Goal: Task Accomplishment & Management: Complete application form

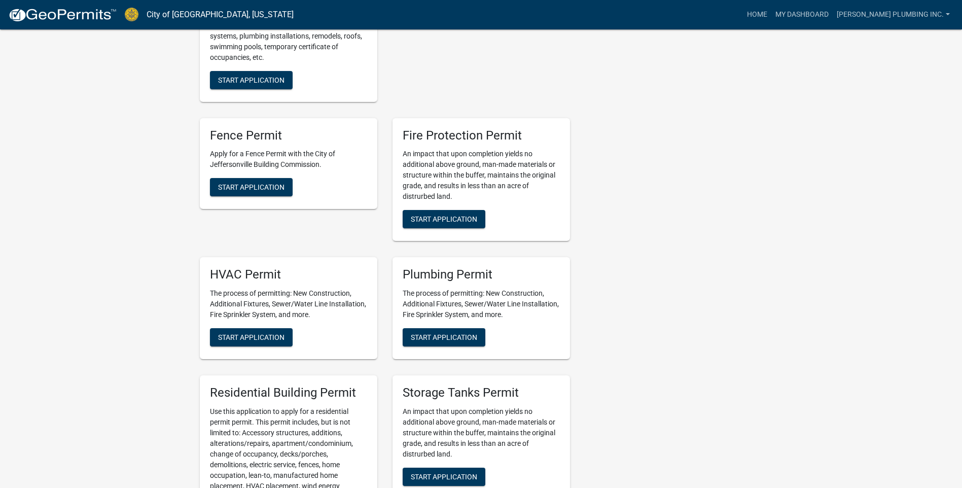
scroll to position [609, 0]
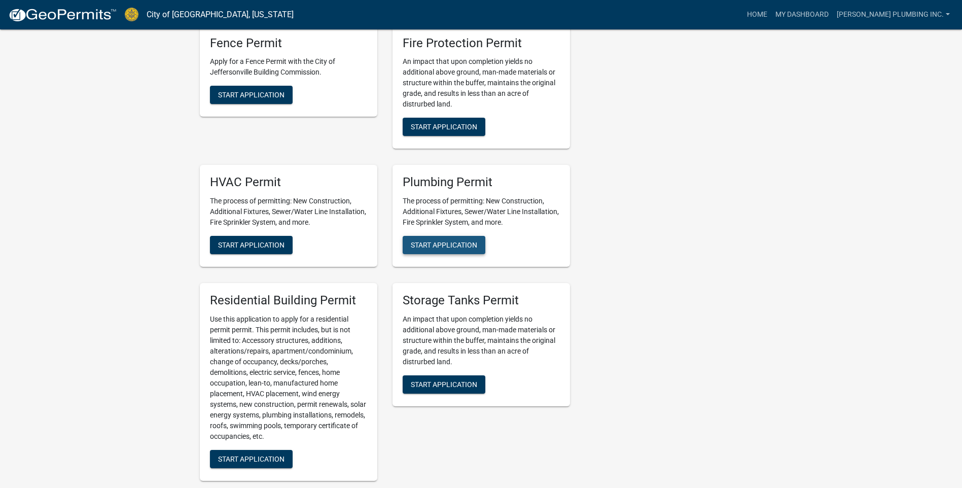
click at [452, 241] on span "Start Application" at bounding box center [444, 245] width 66 height 8
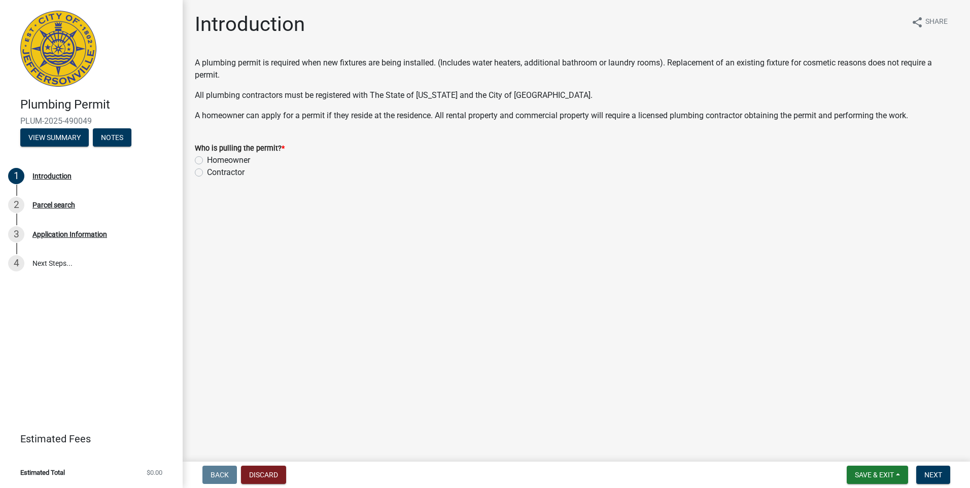
click at [207, 173] on label "Contractor" at bounding box center [226, 172] width 38 height 12
click at [207, 173] on input "Contractor" at bounding box center [210, 169] width 7 height 7
radio input "true"
click at [936, 475] on span "Next" at bounding box center [933, 475] width 18 height 8
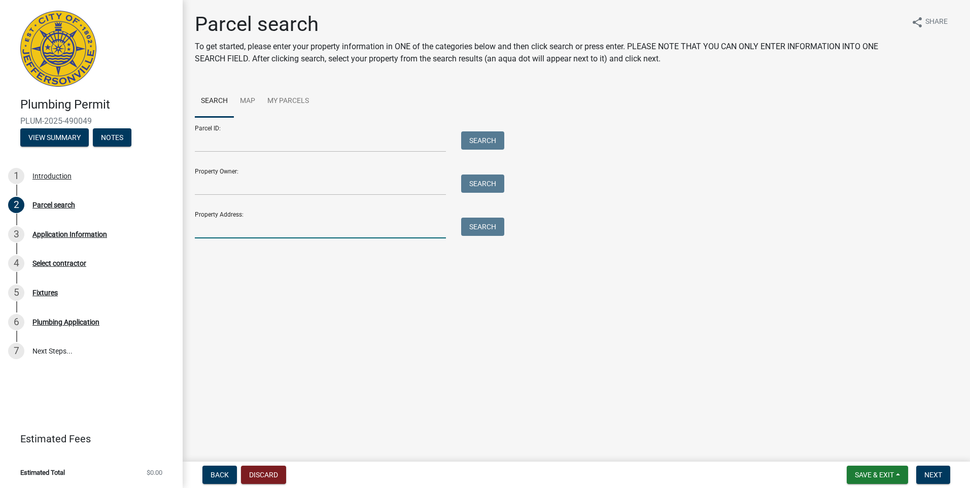
click at [203, 223] on input "Property Address:" at bounding box center [320, 228] width 251 height 21
type input "246 [PERSON_NAME]"
click at [481, 226] on button "Search" at bounding box center [482, 227] width 43 height 18
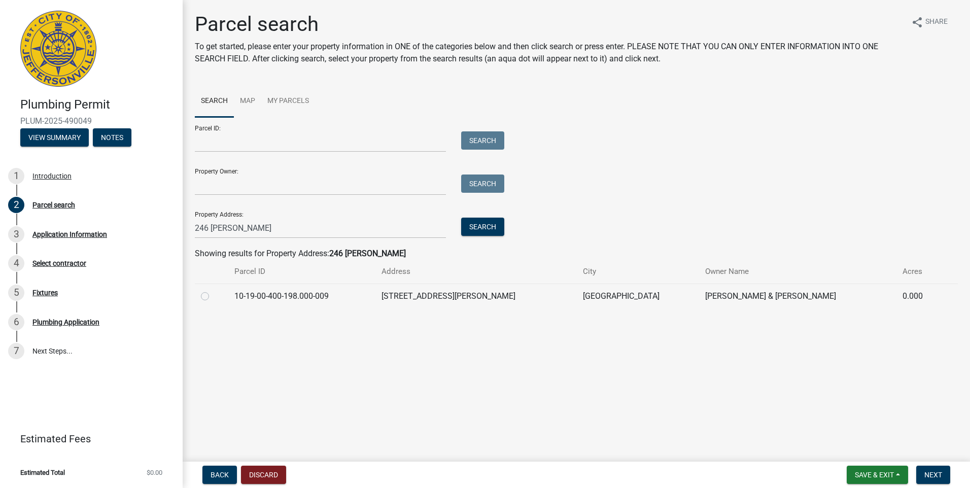
drag, startPoint x: 207, startPoint y: 295, endPoint x: 377, endPoint y: 335, distance: 175.0
click at [209, 297] on div at bounding box center [211, 296] width 21 height 12
click at [927, 476] on span "Next" at bounding box center [933, 475] width 18 height 8
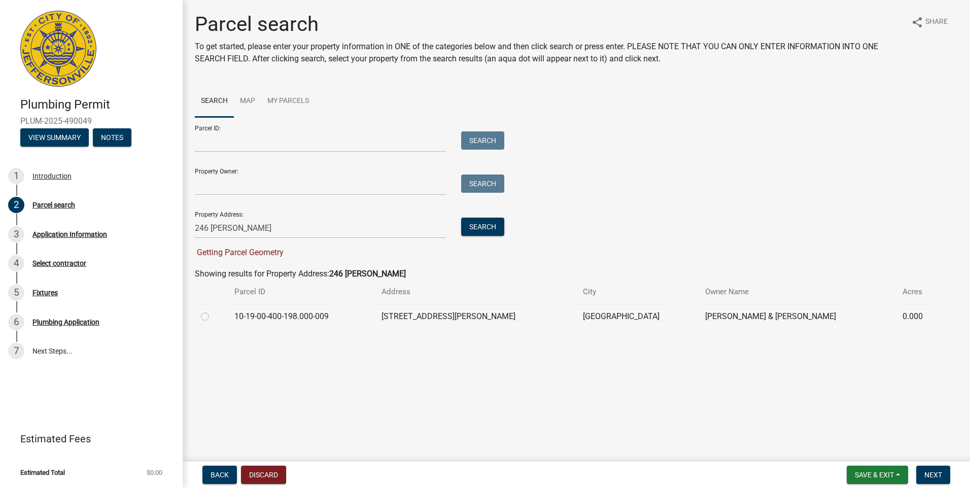
drag, startPoint x: 204, startPoint y: 314, endPoint x: 238, endPoint y: 327, distance: 36.6
click at [213, 311] on label at bounding box center [213, 311] width 0 height 0
click at [213, 315] on input "radio" at bounding box center [216, 314] width 7 height 7
radio input "true"
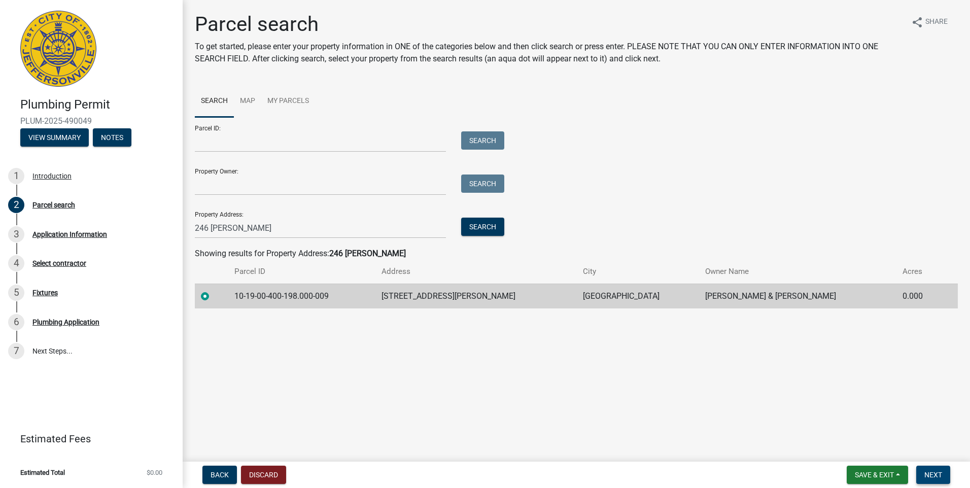
click at [933, 469] on button "Next" at bounding box center [933, 475] width 34 height 18
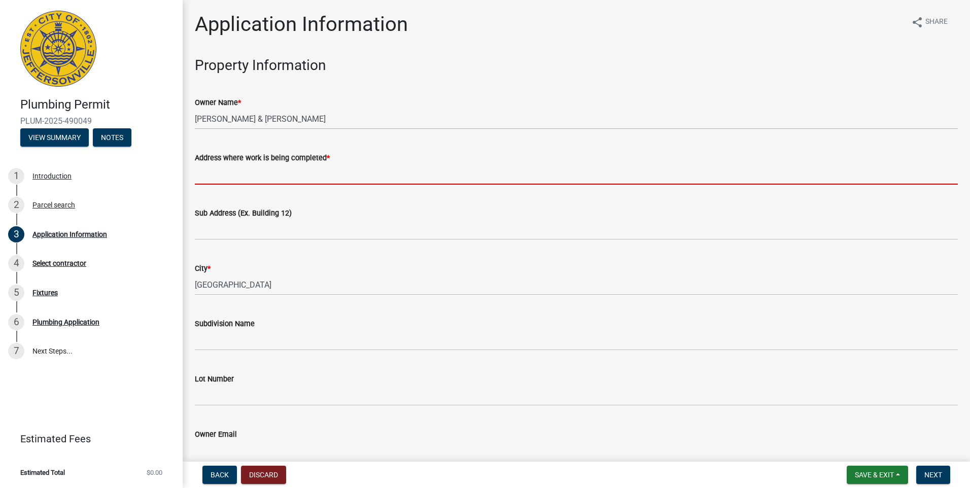
click at [205, 173] on input "Address where work is being completed *" at bounding box center [576, 174] width 763 height 21
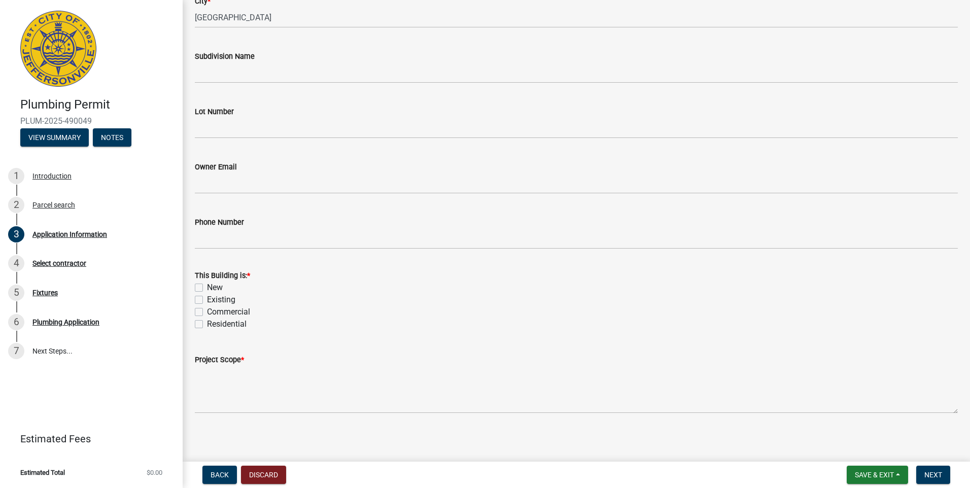
scroll to position [271, 0]
type input "246 [PERSON_NAME]"
click at [207, 296] on label "Existing" at bounding box center [221, 296] width 28 height 12
click at [207, 296] on input "Existing" at bounding box center [210, 293] width 7 height 7
checkbox input "true"
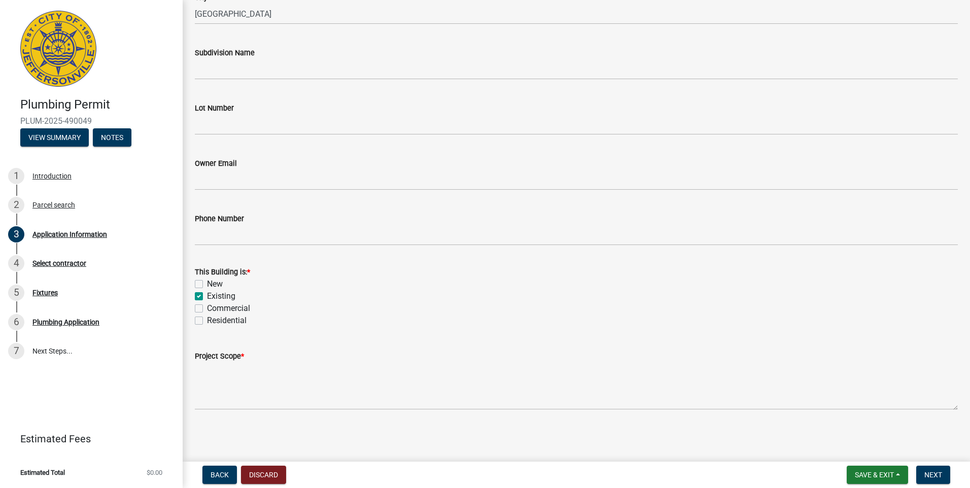
checkbox input "false"
checkbox input "true"
checkbox input "false"
click at [207, 319] on label "Residential" at bounding box center [227, 321] width 40 height 12
click at [207, 319] on input "Residential" at bounding box center [210, 318] width 7 height 7
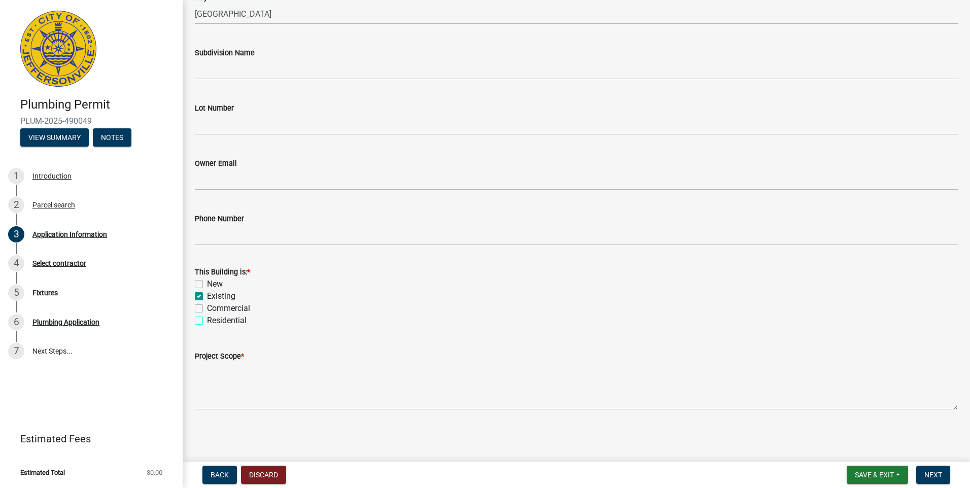
checkbox input "true"
checkbox input "false"
checkbox input "true"
checkbox input "false"
checkbox input "true"
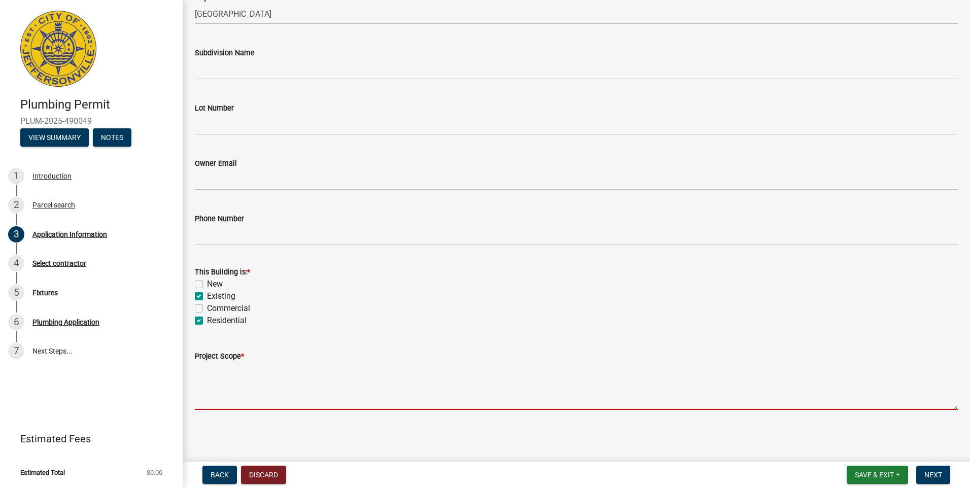
click at [219, 403] on textarea "Project Scope *" at bounding box center [576, 386] width 763 height 48
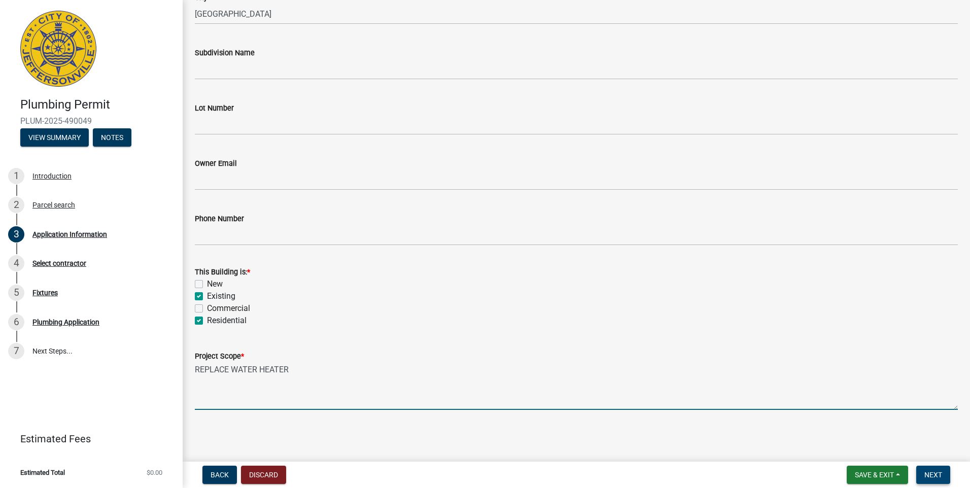
type textarea "REPLACE WATER HEATER"
click at [941, 471] on span "Next" at bounding box center [933, 475] width 18 height 8
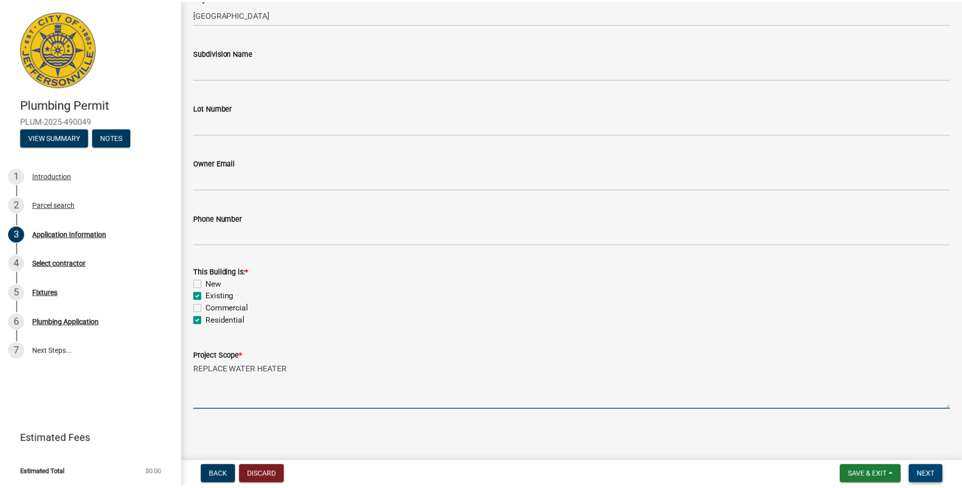
scroll to position [0, 0]
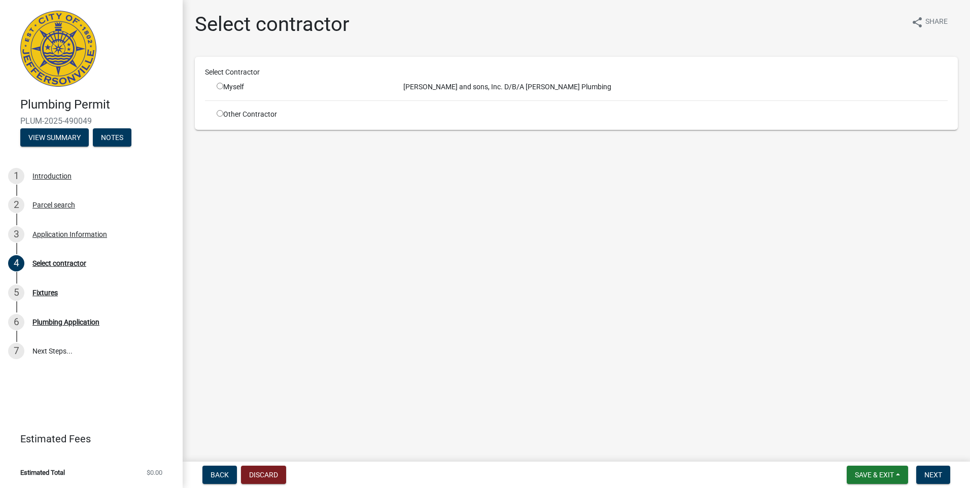
click at [222, 85] on input "radio" at bounding box center [220, 86] width 7 height 7
radio input "true"
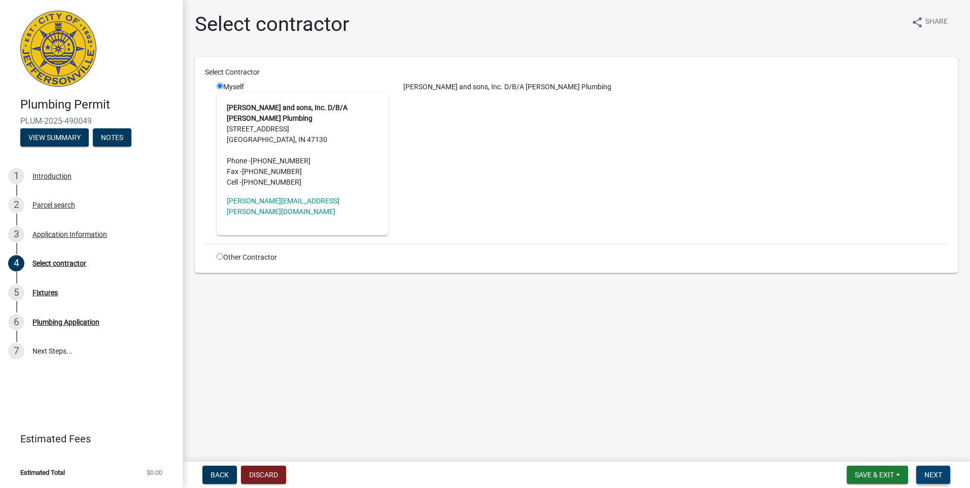
click at [933, 473] on span "Next" at bounding box center [933, 475] width 18 height 8
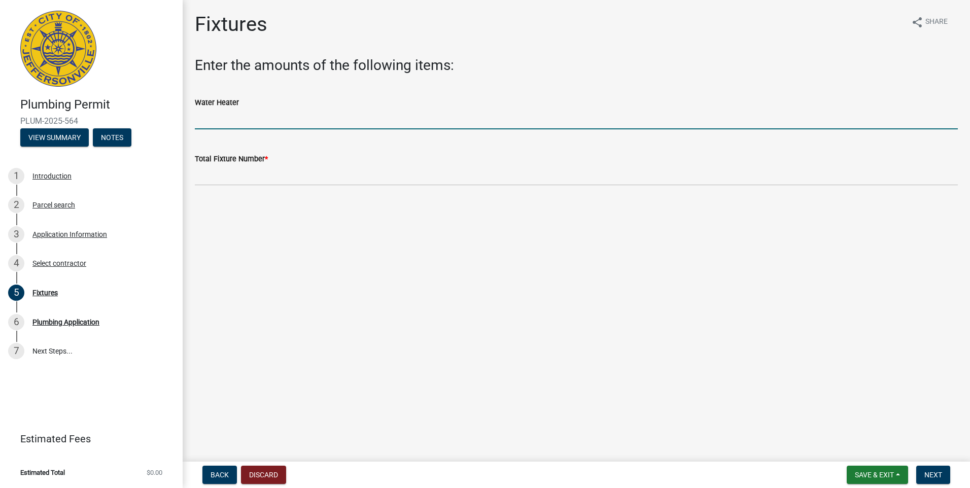
click at [208, 119] on input "text" at bounding box center [576, 119] width 763 height 21
type input "1"
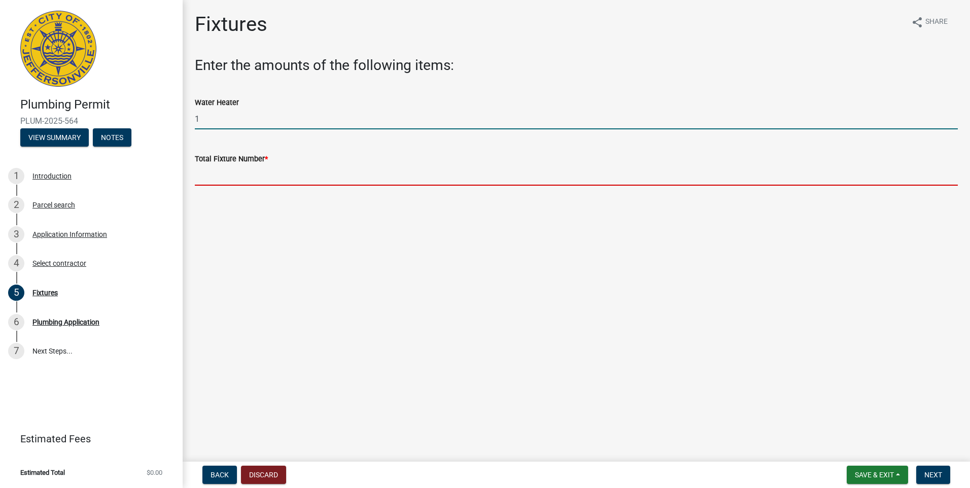
type input "1"
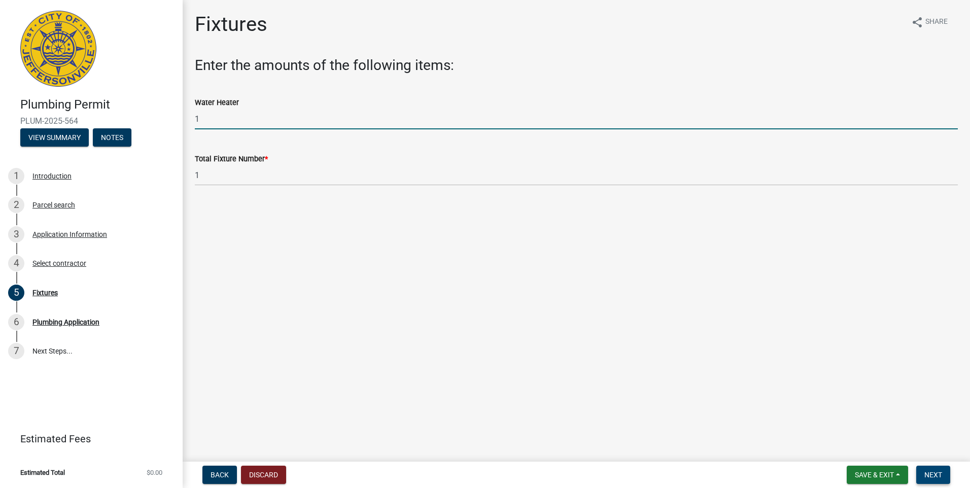
click at [935, 470] on button "Next" at bounding box center [933, 475] width 34 height 18
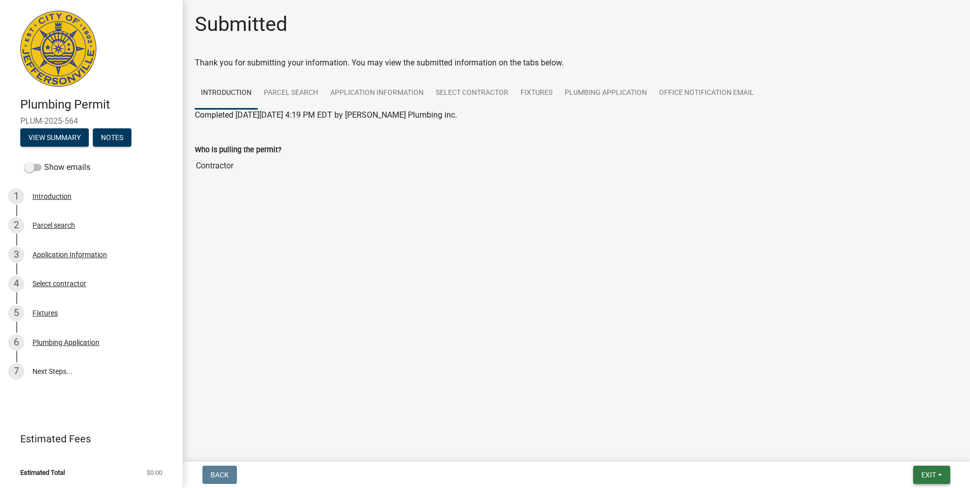
click at [926, 478] on span "Exit" at bounding box center [928, 475] width 15 height 8
click at [906, 450] on button "Save & Exit" at bounding box center [909, 448] width 81 height 24
